Goal: Find specific page/section: Find specific page/section

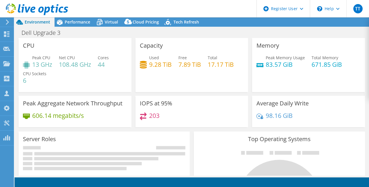
select select "USD"
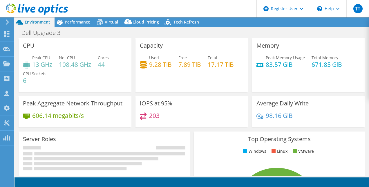
select select "[GEOGRAPHIC_DATA]"
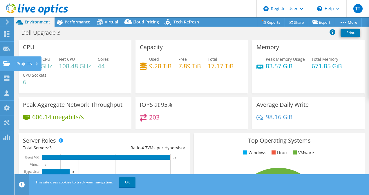
click at [9, 61] on icon at bounding box center [6, 64] width 7 height 6
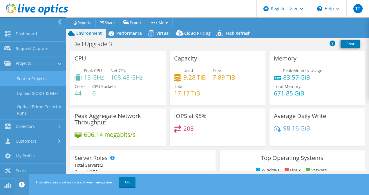
click at [32, 77] on link "Search Projects" at bounding box center [33, 78] width 66 height 15
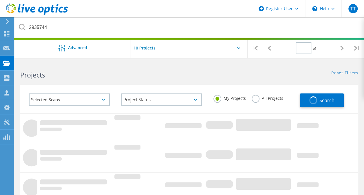
type input "1"
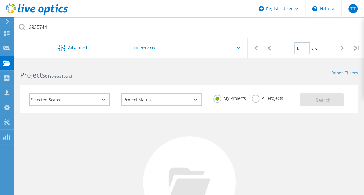
click at [259, 101] on div "All Projects" at bounding box center [268, 99] width 32 height 8
click at [256, 100] on label "All Projects" at bounding box center [268, 98] width 32 height 6
click at [0, 0] on input "All Projects" at bounding box center [0, 0] width 0 height 0
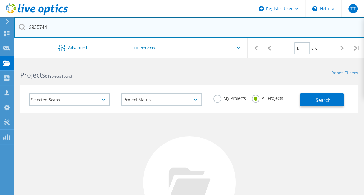
drag, startPoint x: 77, startPoint y: 26, endPoint x: -1, endPoint y: 22, distance: 78.3
click at [0, 22] on html "Register User \n Help Explore Helpful Articles Contact Support TT Dell User [PE…" at bounding box center [182, 143] width 364 height 287
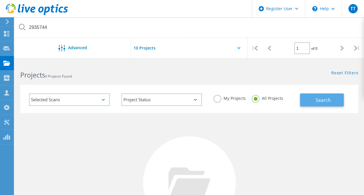
click at [320, 97] on span "Search" at bounding box center [323, 100] width 15 height 6
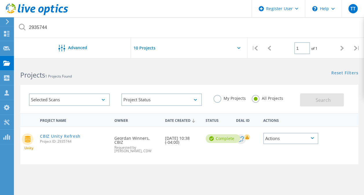
click at [283, 138] on div "Actions" at bounding box center [290, 138] width 55 height 11
click at [55, 134] on link "CBIZ Unity Refresh" at bounding box center [60, 136] width 41 height 4
